Goal: Information Seeking & Learning: Learn about a topic

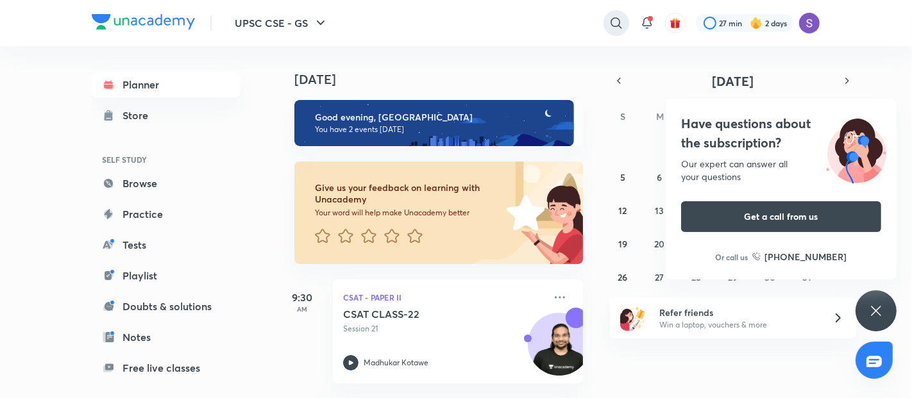
click at [609, 15] on icon at bounding box center [616, 22] width 15 height 15
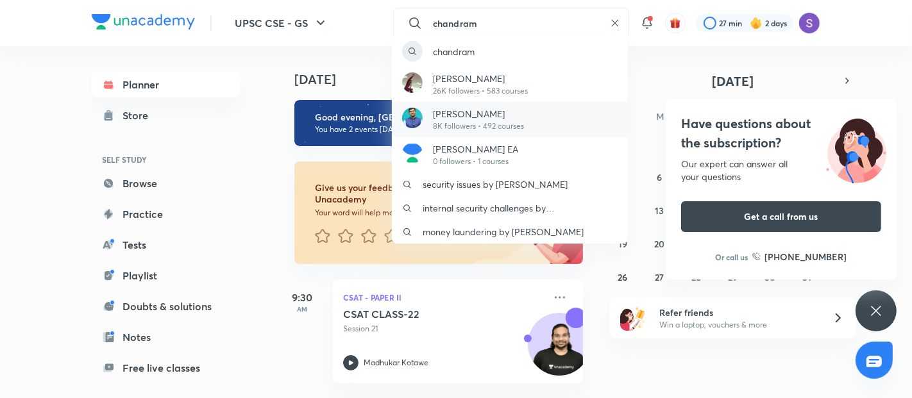
type input "chandram"
click at [488, 118] on p "[PERSON_NAME]" at bounding box center [478, 113] width 91 height 13
click at [488, 118] on h6 "Good evening, [GEOGRAPHIC_DATA]" at bounding box center [439, 118] width 248 height 12
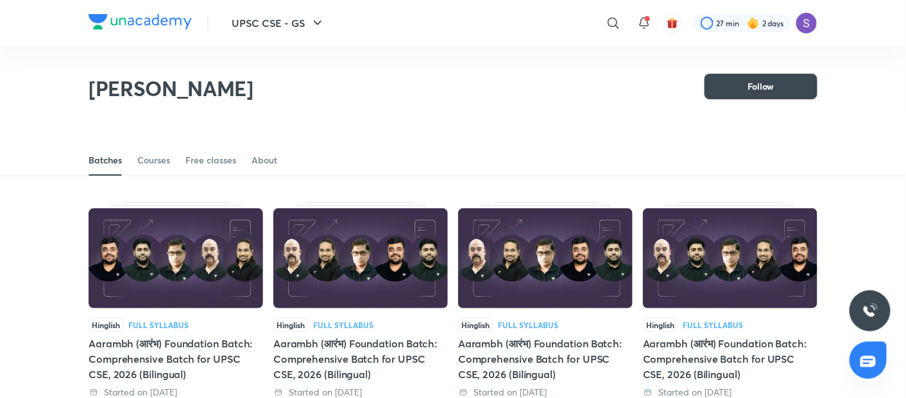
scroll to position [56, 0]
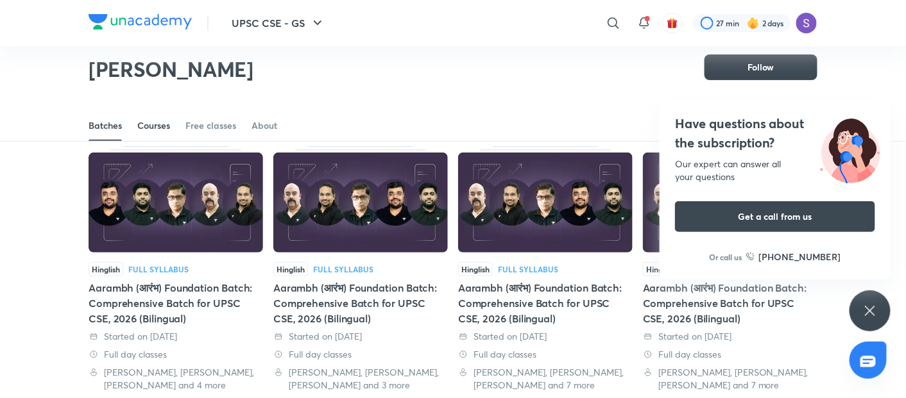
click at [164, 124] on div "Courses" at bounding box center [153, 125] width 33 height 13
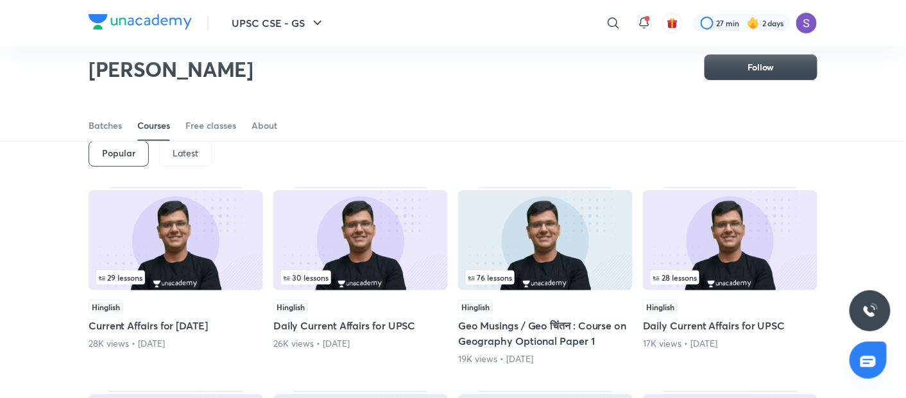
click at [176, 164] on div "Latest" at bounding box center [185, 154] width 53 height 26
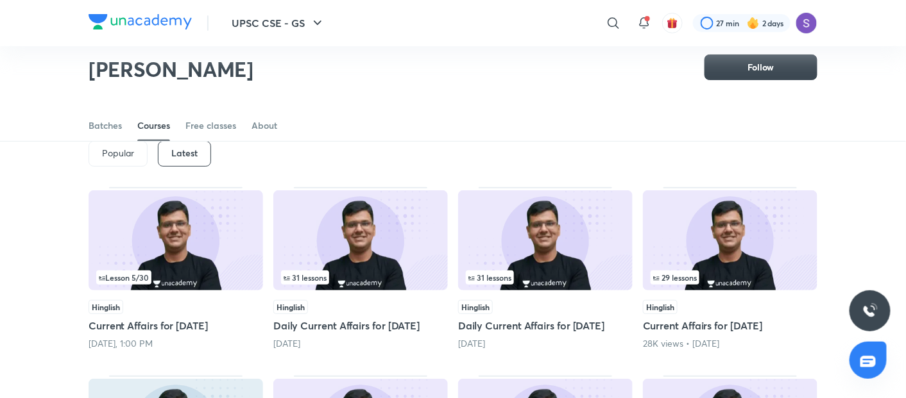
click at [175, 230] on img at bounding box center [176, 241] width 175 height 100
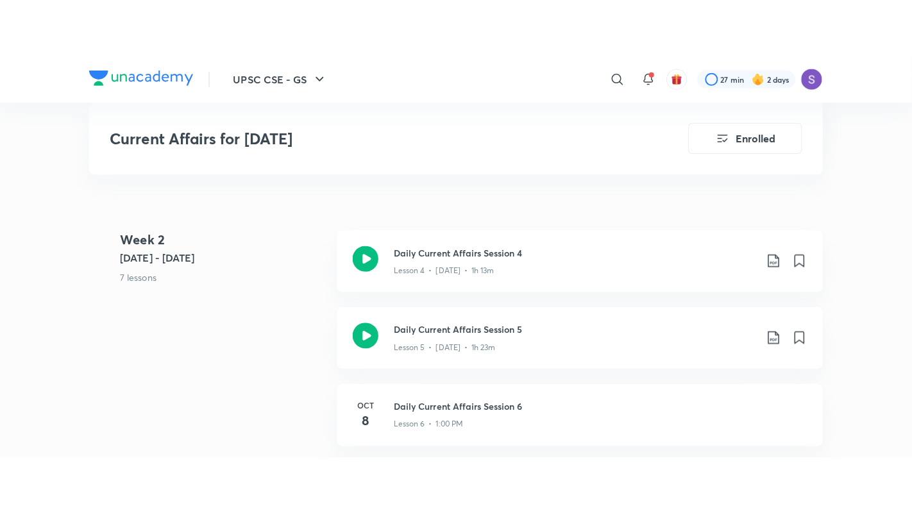
scroll to position [941, 0]
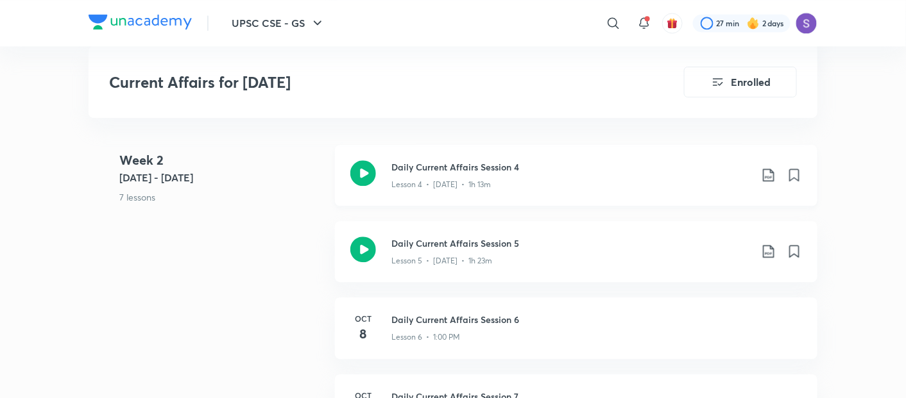
click at [364, 186] on icon at bounding box center [363, 173] width 26 height 26
